Goal: Information Seeking & Learning: Learn about a topic

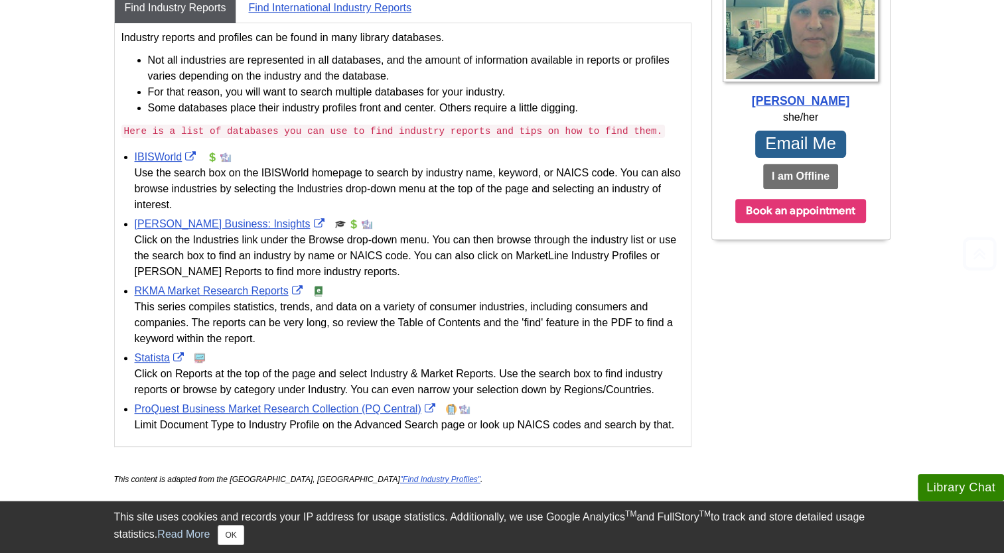
scroll to position [465, 0]
click at [159, 155] on link "IBISWorld" at bounding box center [167, 156] width 65 height 11
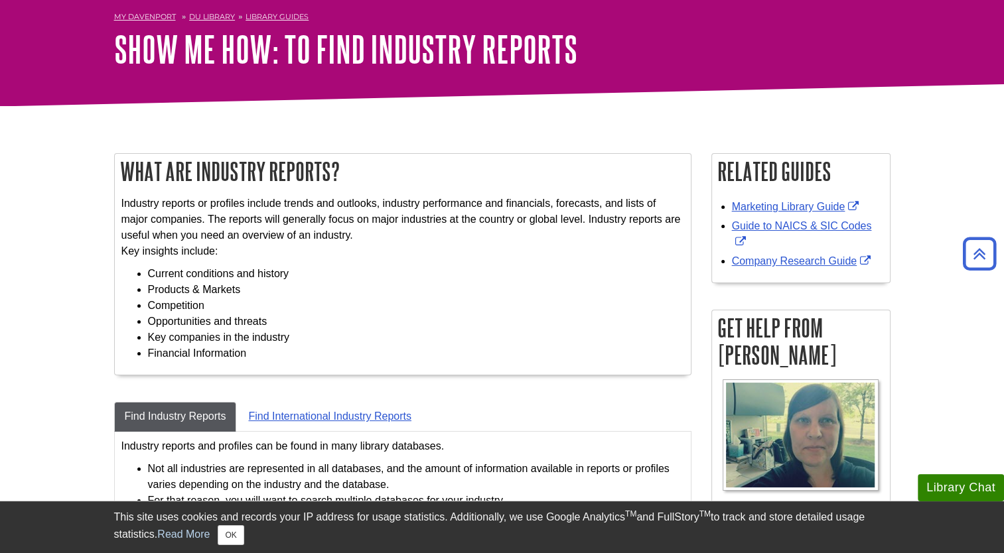
scroll to position [0, 0]
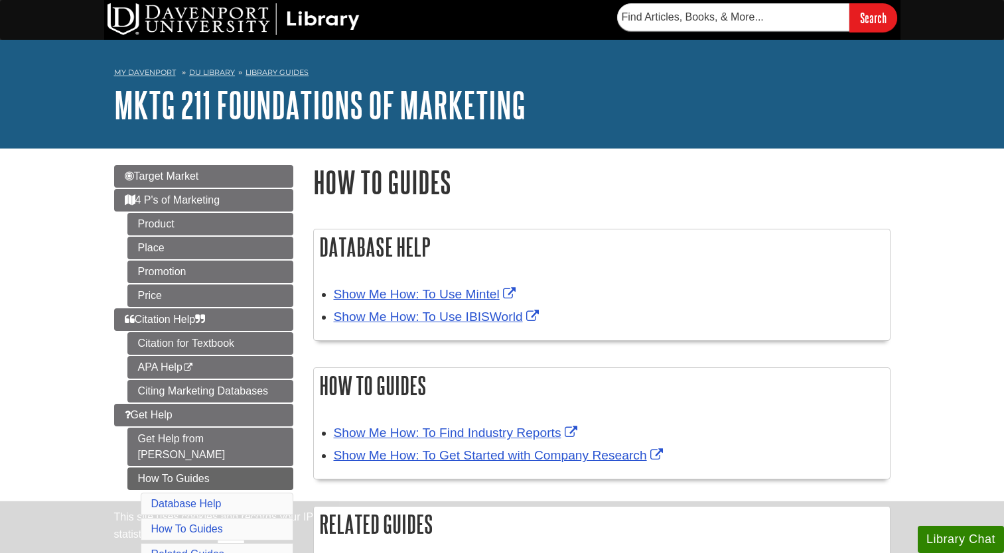
scroll to position [133, 0]
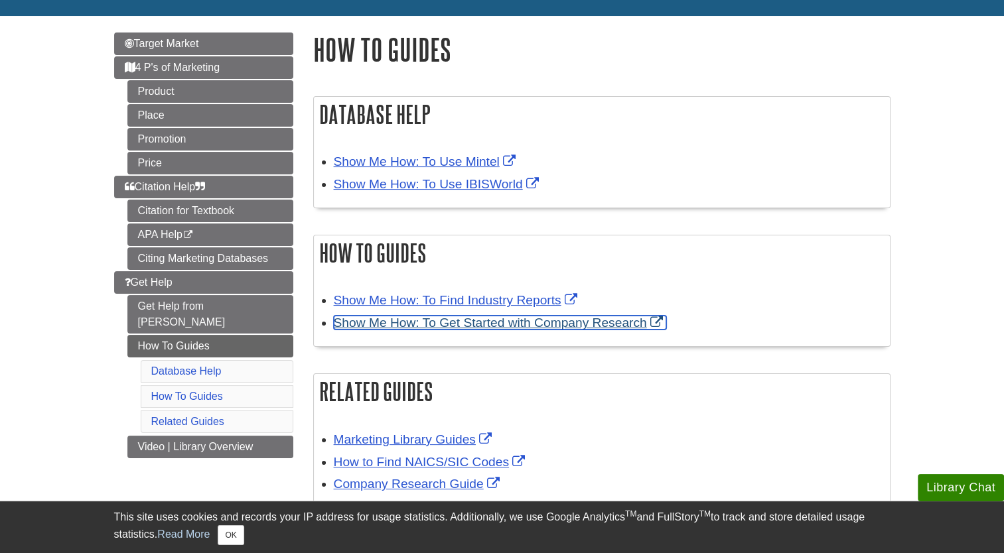
click at [494, 326] on link "Show Me How: To Get Started with Company Research" at bounding box center [500, 323] width 332 height 14
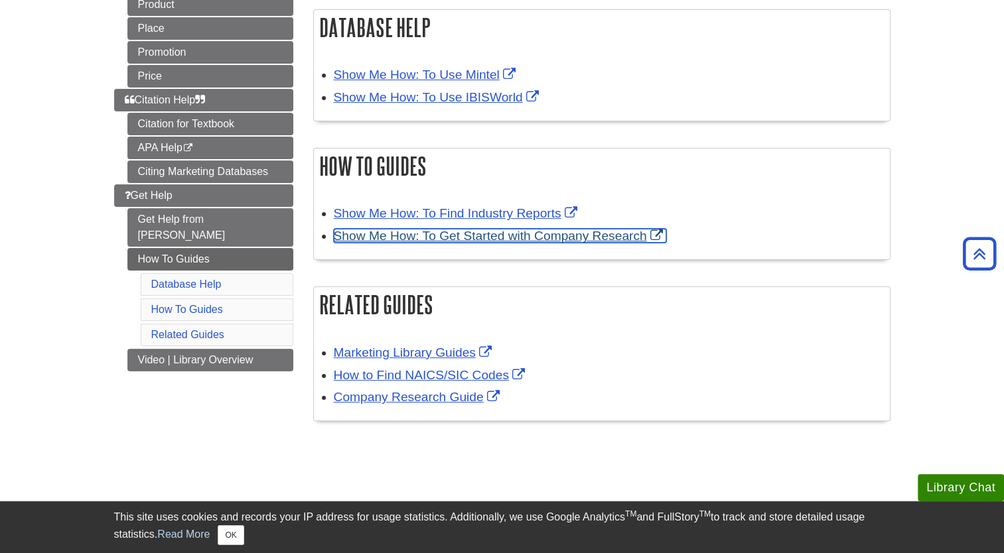
scroll to position [199, 0]
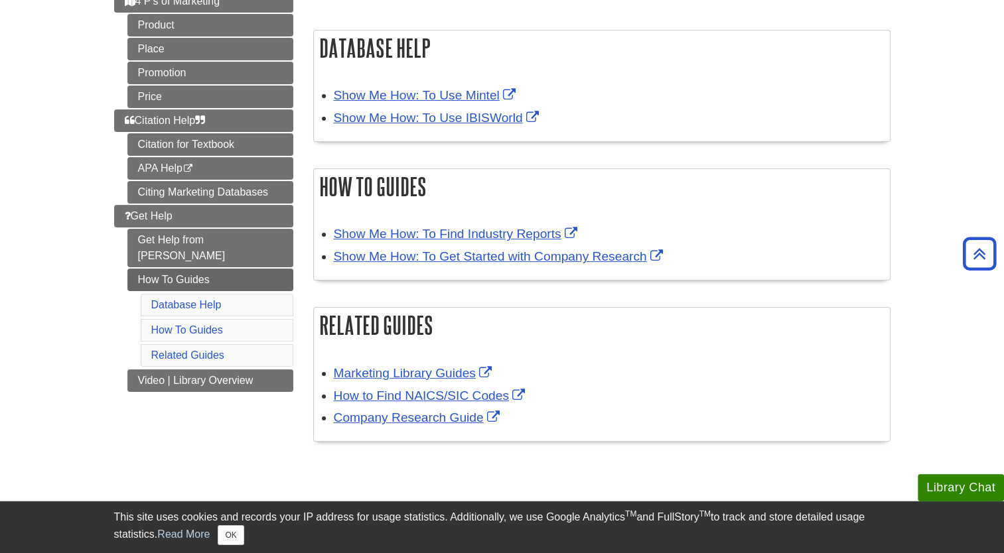
click at [413, 220] on div "Show Me How: To Find Industry Reports Show Me How: To Get Started with Company …" at bounding box center [602, 247] width 576 height 65
click at [418, 224] on li "Show Me How: To Find Industry Reports" at bounding box center [608, 233] width 549 height 23
click at [445, 124] on link "Show Me How: To Use IBISWorld" at bounding box center [438, 118] width 208 height 14
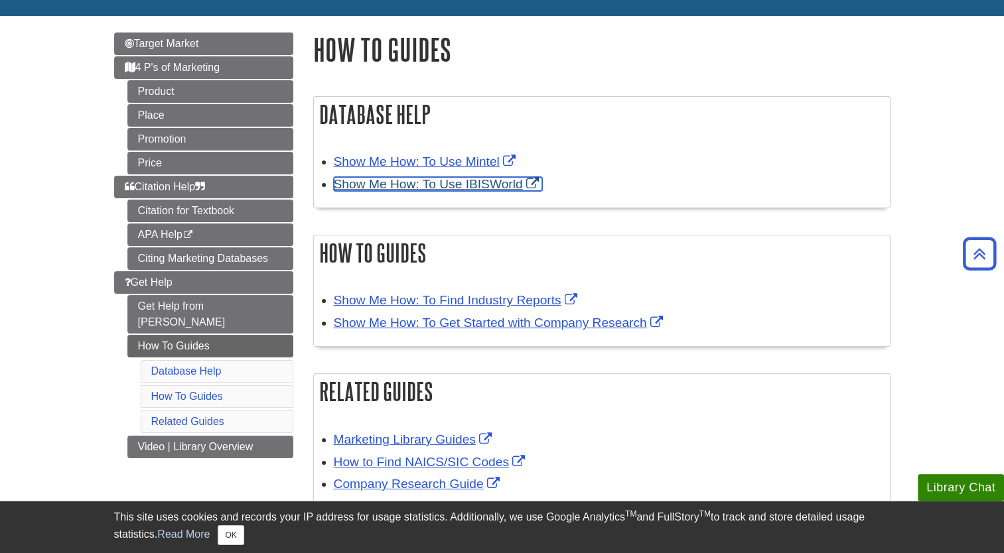
scroll to position [133, 0]
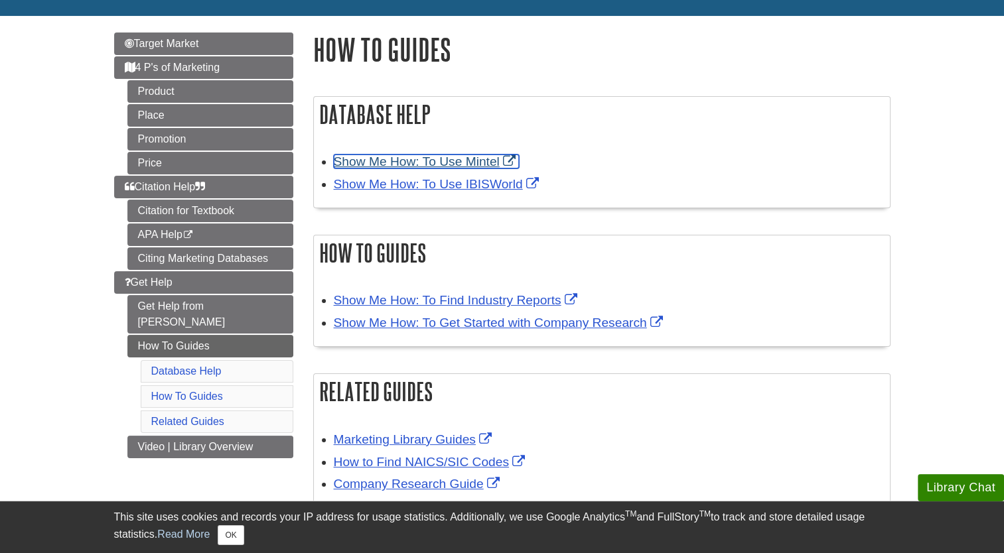
click at [424, 161] on link "Show Me How: To Use Mintel" at bounding box center [426, 162] width 185 height 14
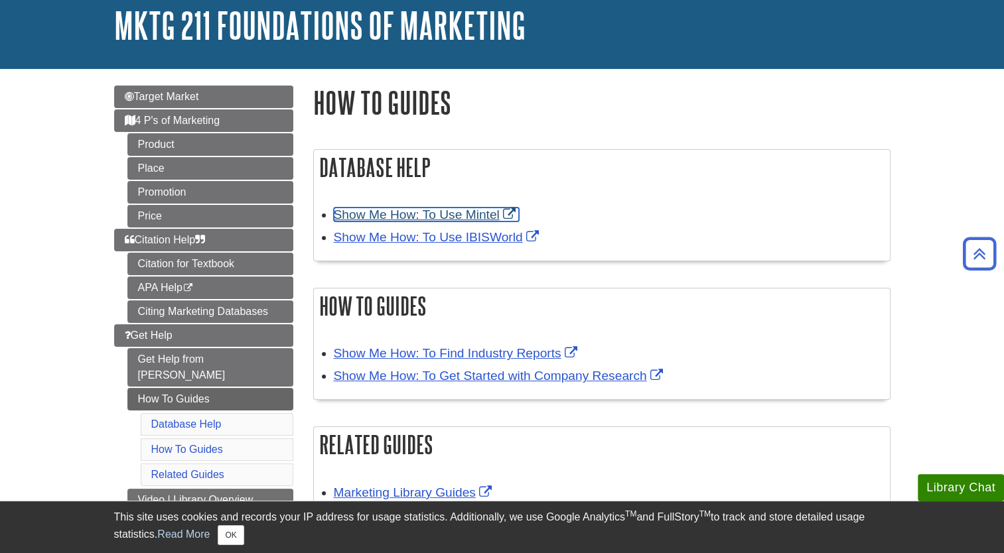
scroll to position [66, 0]
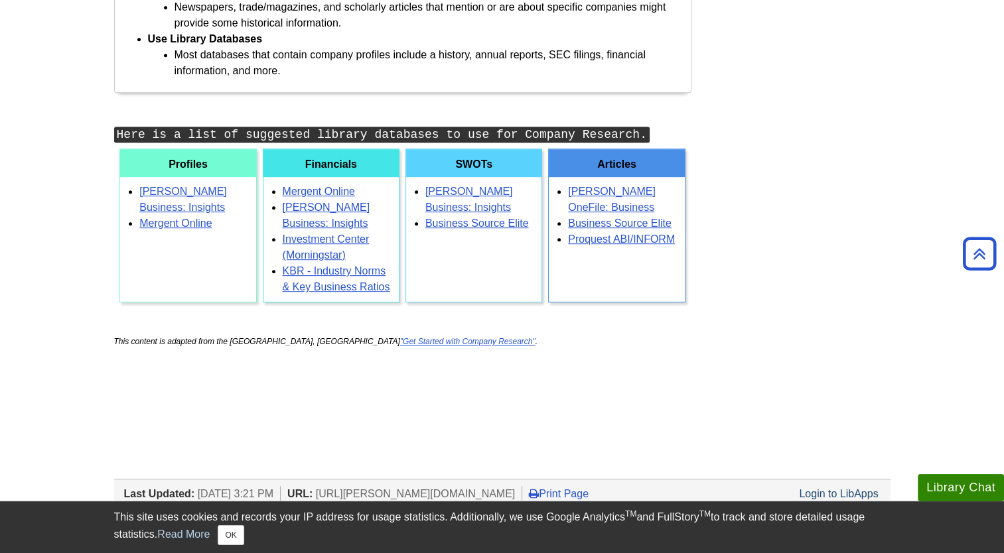
scroll to position [730, 0]
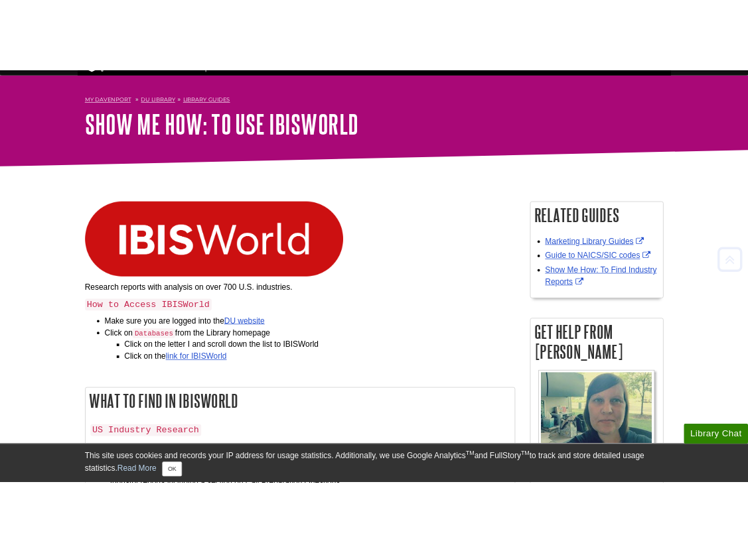
scroll to position [32, 0]
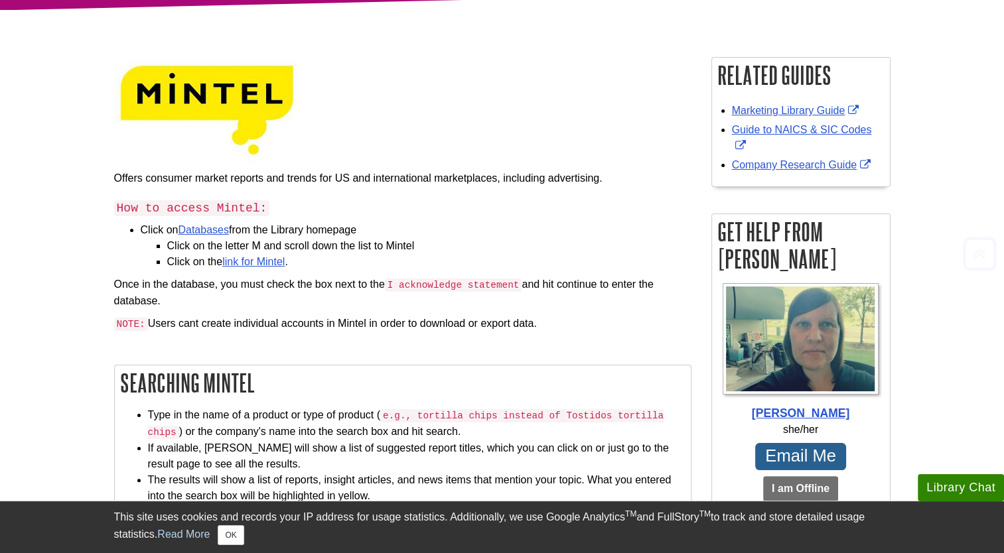
scroll to position [265, 0]
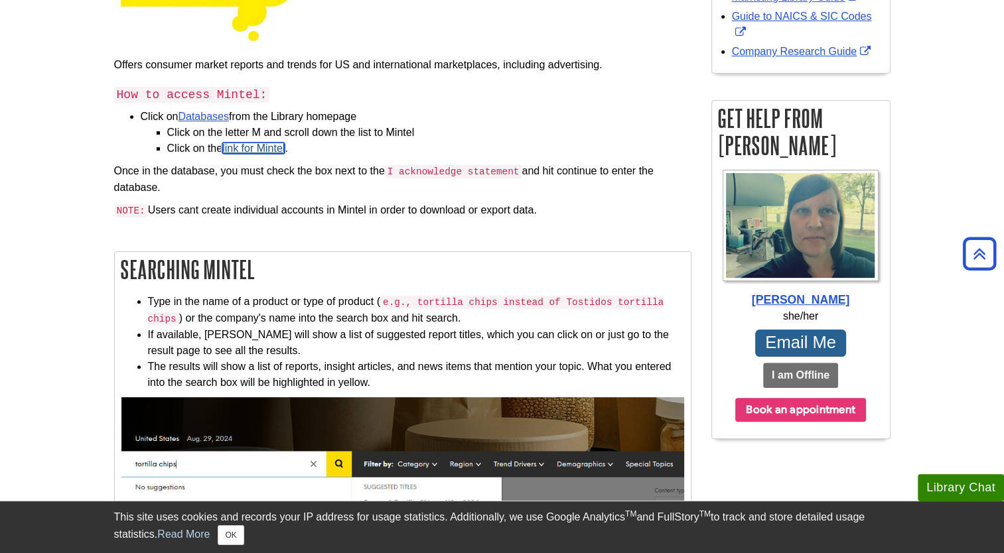
click at [279, 147] on link "link for Mintel" at bounding box center [253, 148] width 62 height 11
